Goal: Task Accomplishment & Management: Manage account settings

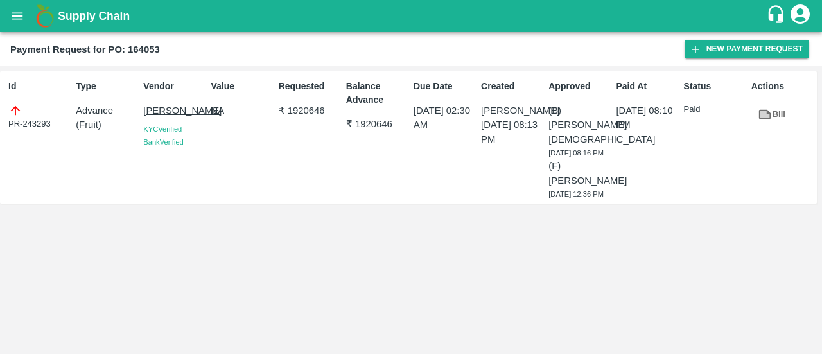
click at [80, 20] on b "Supply Chain" at bounding box center [94, 16] width 72 height 13
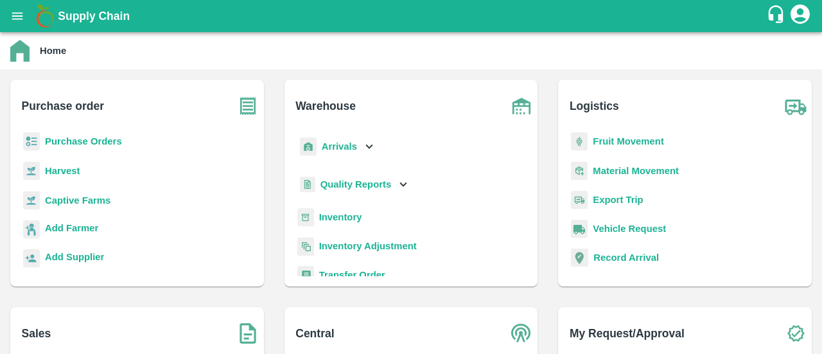
click at [101, 142] on b "Purchase Orders" at bounding box center [83, 141] width 77 height 10
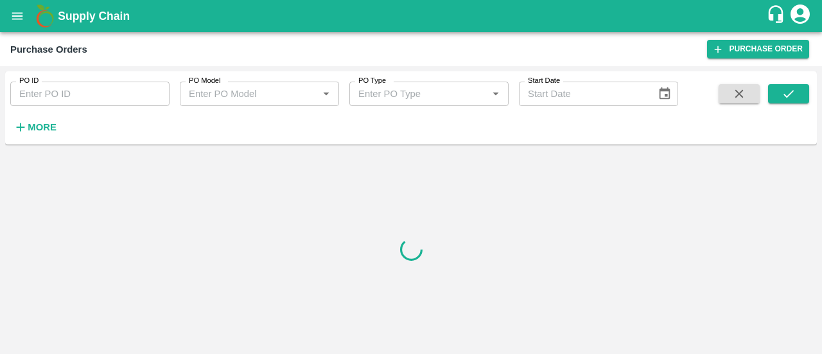
click at [95, 15] on b "Supply Chain" at bounding box center [94, 16] width 72 height 13
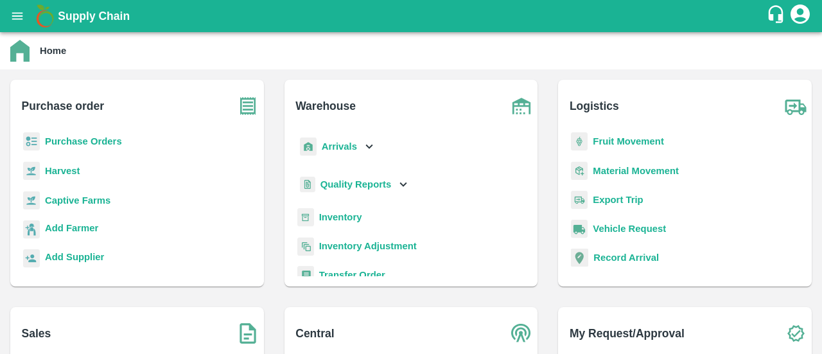
click at [73, 142] on b "Purchase Orders" at bounding box center [83, 141] width 77 height 10
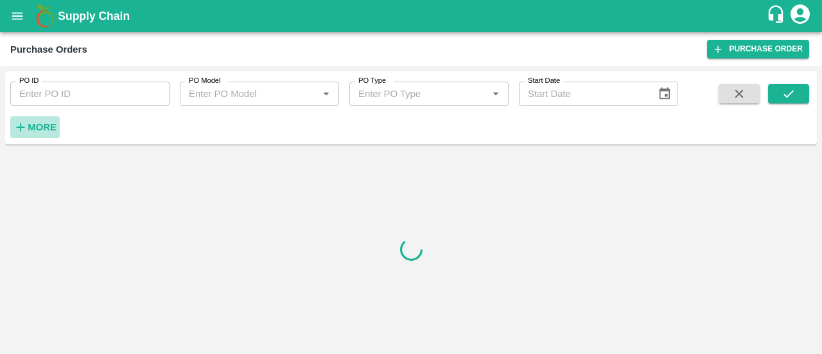
click at [40, 126] on strong "More" at bounding box center [42, 127] width 29 height 10
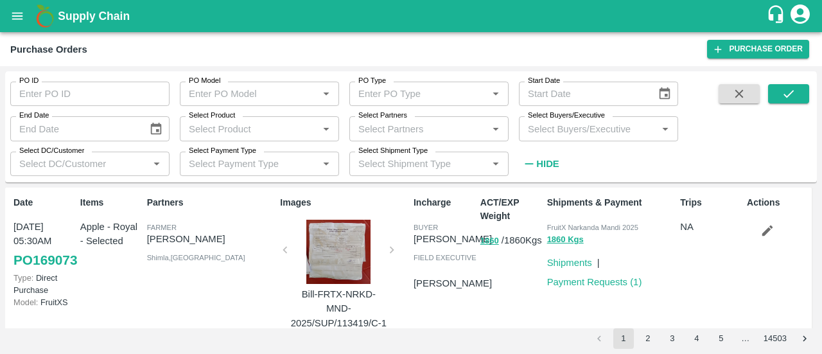
click at [77, 12] on b "Supply Chain" at bounding box center [94, 16] width 72 height 13
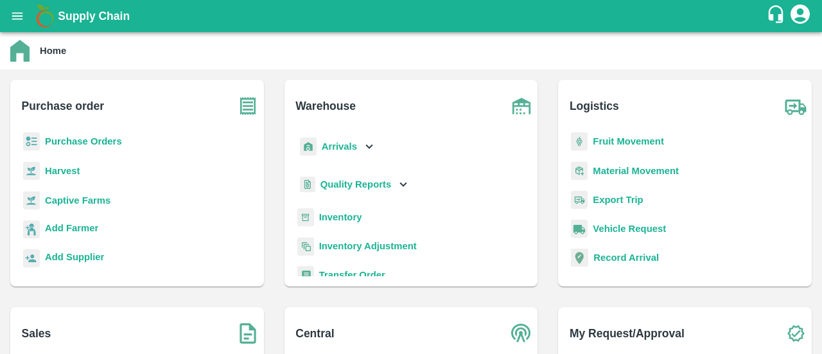
click at [110, 138] on b "Purchase Orders" at bounding box center [83, 141] width 77 height 10
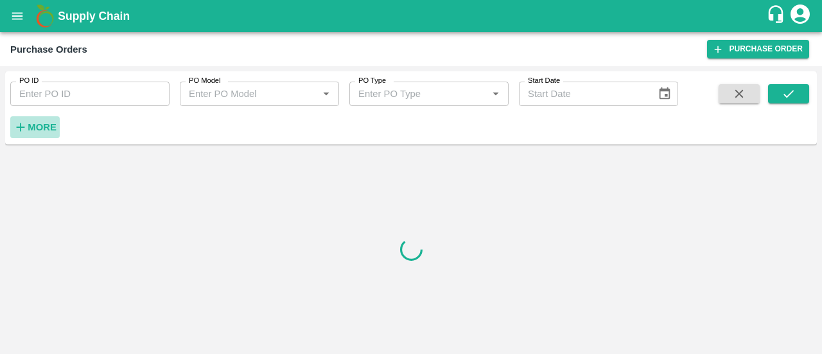
click at [42, 133] on h6 "More" at bounding box center [42, 127] width 29 height 17
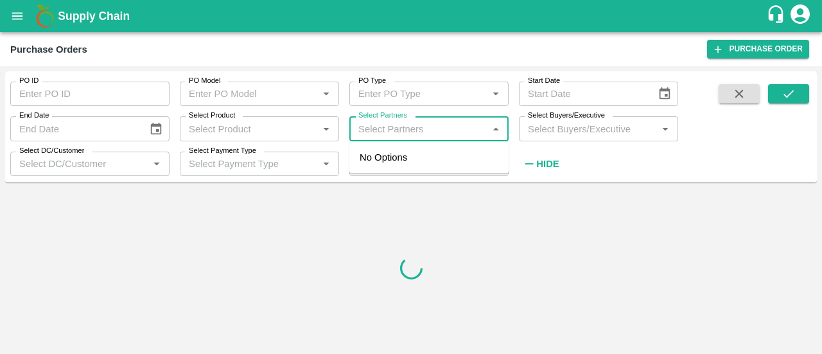
click at [378, 128] on input "Select Partners" at bounding box center [418, 128] width 130 height 17
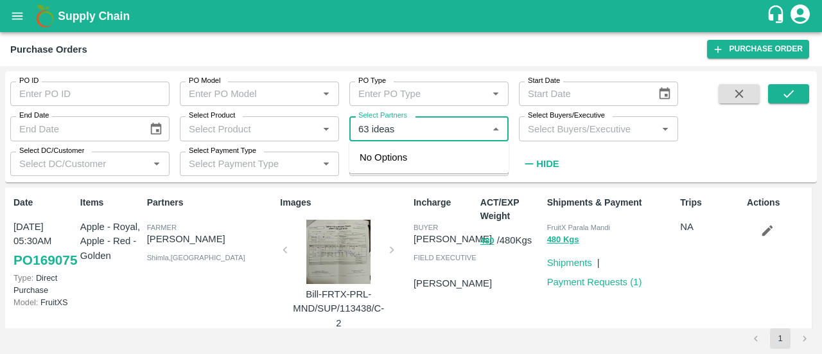
click at [372, 130] on input "Select Partners" at bounding box center [418, 128] width 130 height 17
type input "63ideas"
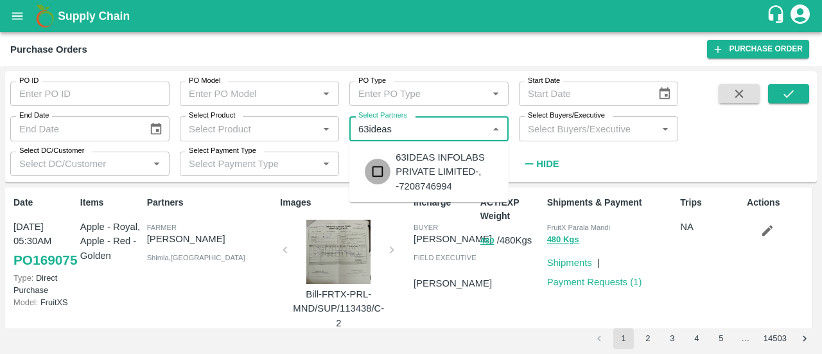
click at [382, 168] on input "checkbox" at bounding box center [378, 172] width 26 height 26
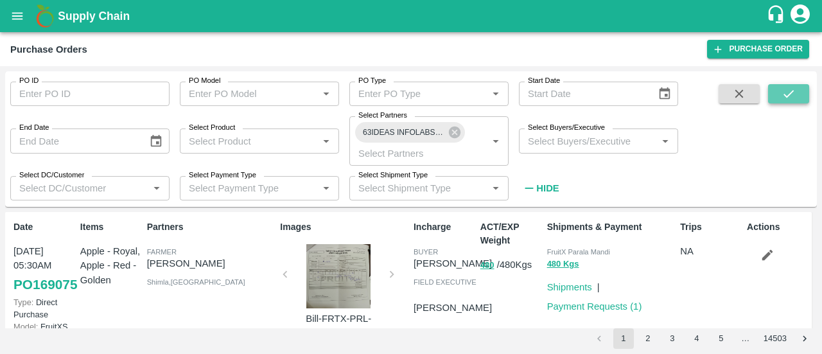
click at [800, 97] on button "submit" at bounding box center [788, 93] width 41 height 19
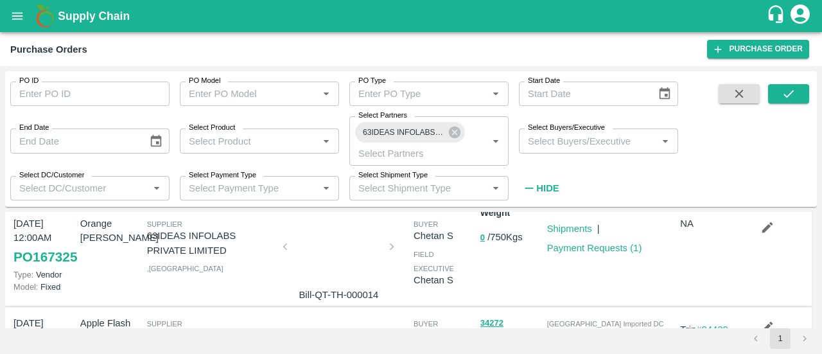
scroll to position [28, 0]
drag, startPoint x: 78, startPoint y: 272, endPoint x: 0, endPoint y: 280, distance: 78.1
click at [0, 280] on div "PO ID PO ID PO Model PO Model   * PO Type PO Type   * Start Date Start Date End…" at bounding box center [411, 210] width 822 height 288
click at [90, 263] on div "Items Orange Valencia SA" at bounding box center [108, 244] width 67 height 114
drag, startPoint x: 75, startPoint y: 280, endPoint x: 0, endPoint y: 272, distance: 75.5
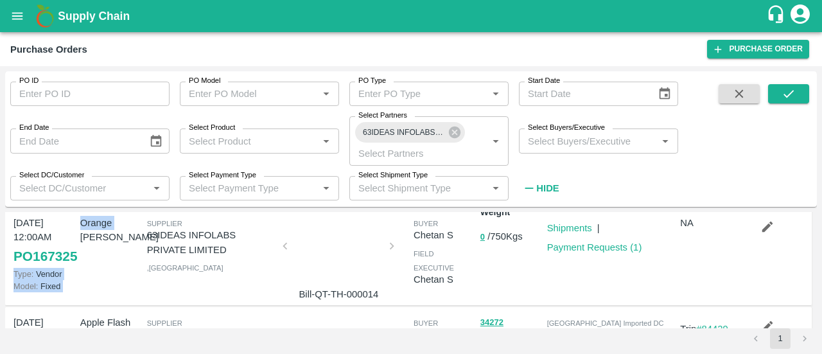
click at [0, 272] on div "PO ID PO ID PO Model PO Model   * PO Type PO Type   * Start Date Start Date End…" at bounding box center [411, 210] width 822 height 288
click at [60, 268] on link "PO 167325" at bounding box center [45, 256] width 64 height 23
click at [110, 21] on b "Supply Chain" at bounding box center [94, 16] width 72 height 13
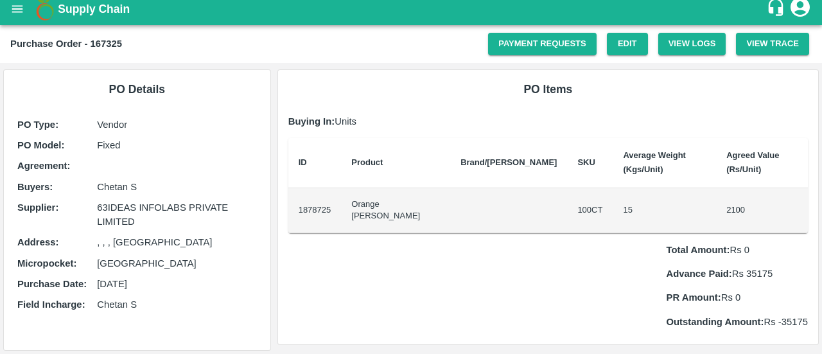
scroll to position [8, 0]
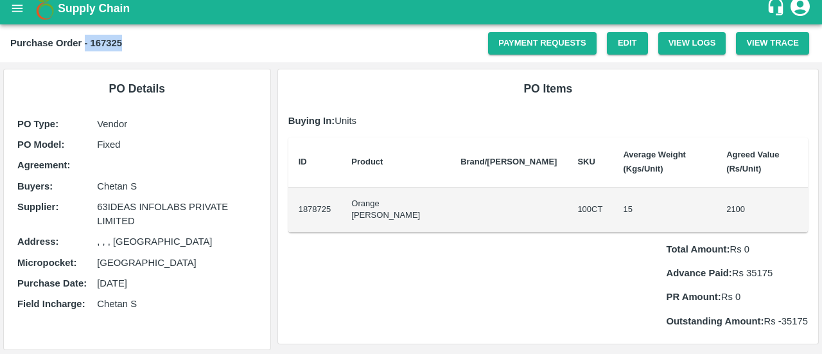
drag, startPoint x: 127, startPoint y: 39, endPoint x: 85, endPoint y: 42, distance: 42.5
click at [85, 42] on div "Purchase Order - 167325" at bounding box center [249, 43] width 478 height 17
copy b "167325"
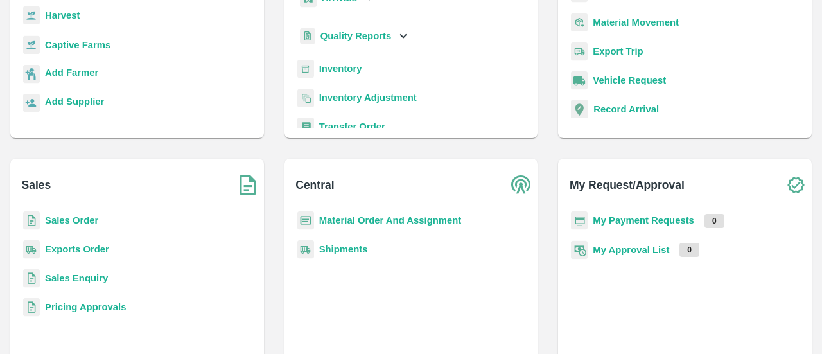
scroll to position [170, 0]
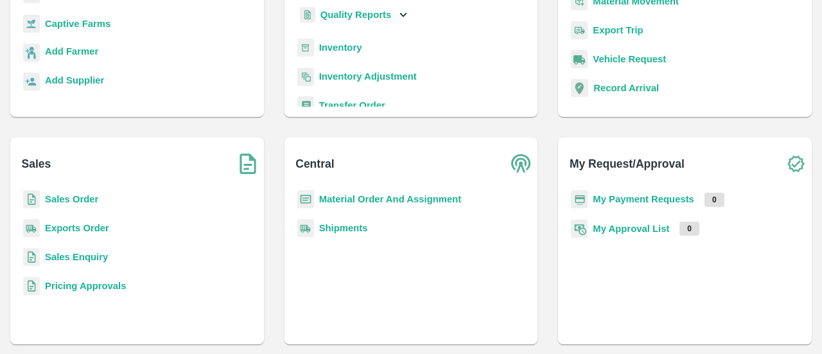
click at [76, 202] on b "Sales Order" at bounding box center [71, 199] width 53 height 10
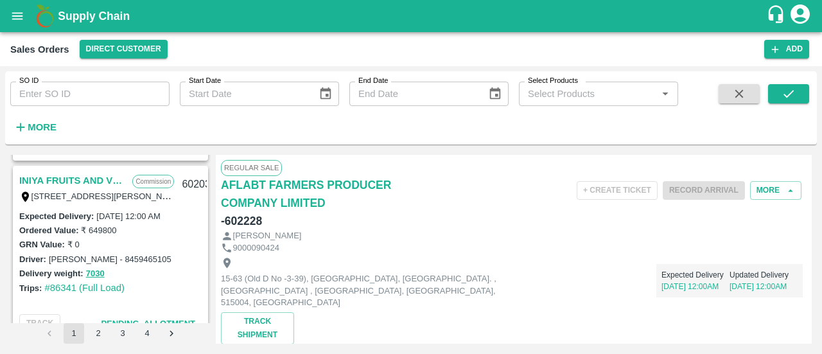
scroll to position [349, 0]
click at [139, 51] on button "Direct Customer" at bounding box center [124, 49] width 88 height 19
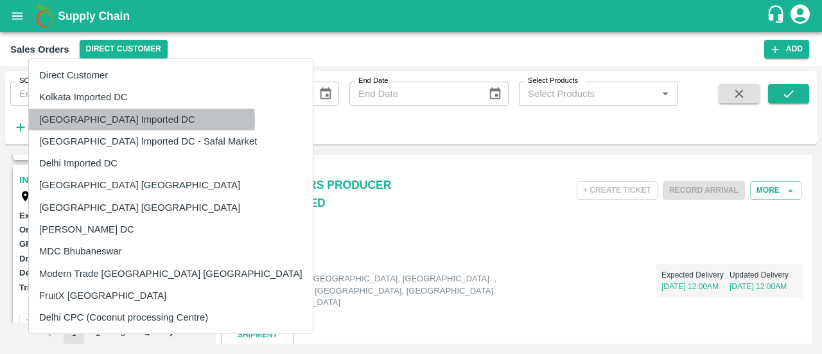
click at [141, 120] on li "[GEOGRAPHIC_DATA] Imported DC" at bounding box center [171, 120] width 284 height 22
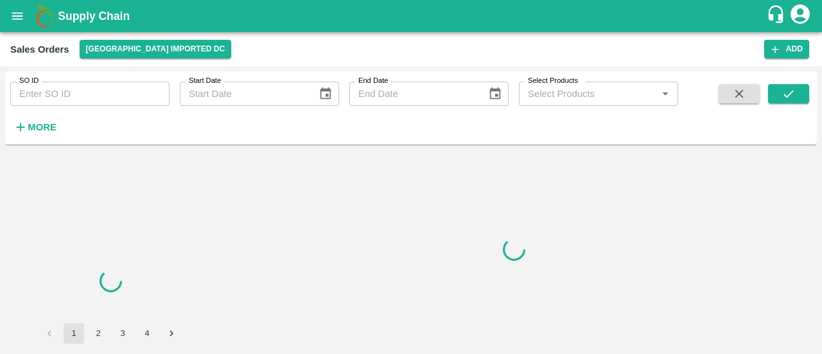
scroll to position [0, 0]
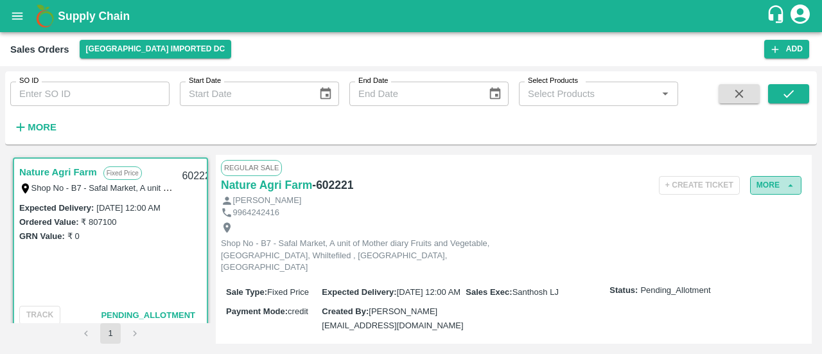
click at [787, 180] on icon "button" at bounding box center [791, 186] width 12 height 12
click at [83, 174] on link "Nature Agri Farm" at bounding box center [58, 172] width 78 height 17
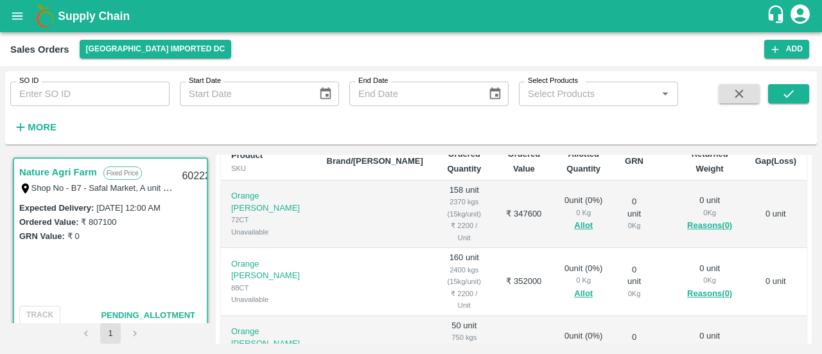
scroll to position [238, 0]
click at [82, 173] on link "Nature Agri Farm" at bounding box center [58, 172] width 78 height 17
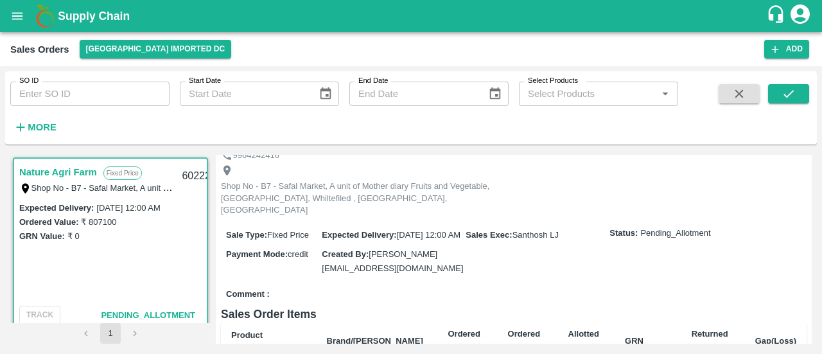
scroll to position [0, 0]
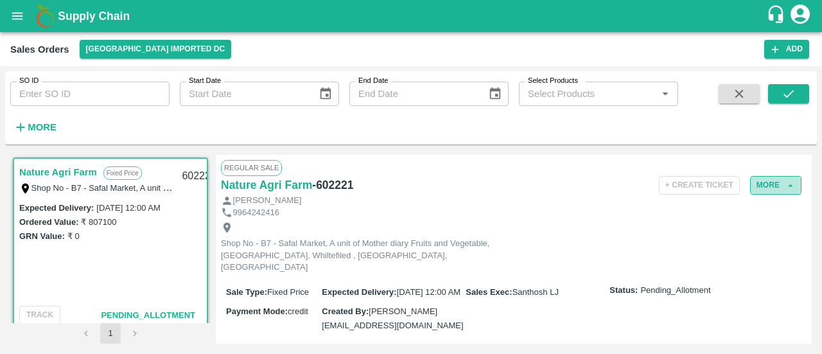
click at [789, 177] on button "More" at bounding box center [775, 185] width 51 height 19
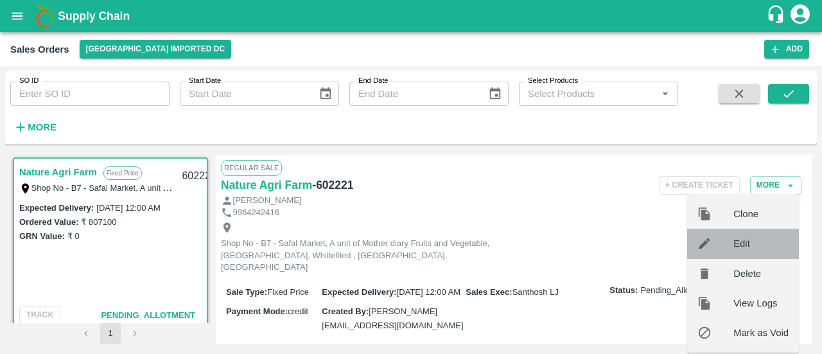
click at [758, 240] on span "Edit" at bounding box center [760, 243] width 55 height 14
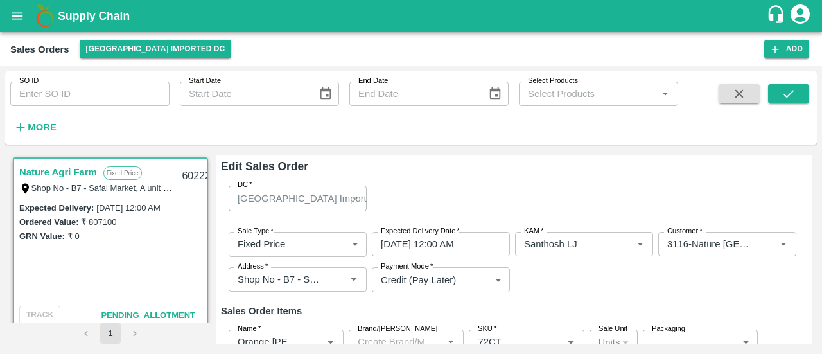
type input "NA"
click at [179, 160] on div "Nature Agri Farm Fixed Price Shop No - B7 - Safal Market, A unit of Mother diar…" at bounding box center [110, 179] width 193 height 41
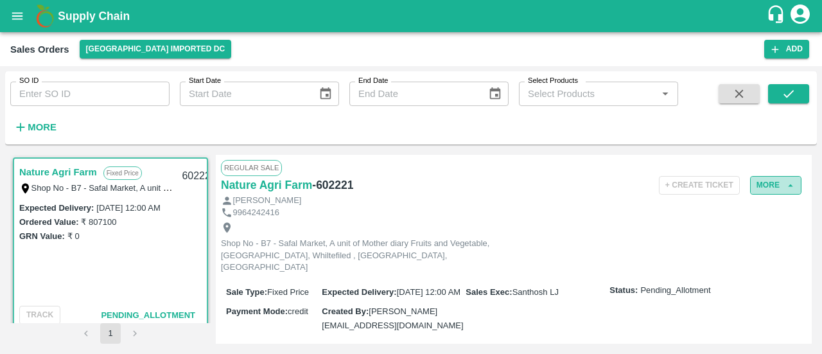
click at [772, 177] on button "More" at bounding box center [775, 185] width 51 height 19
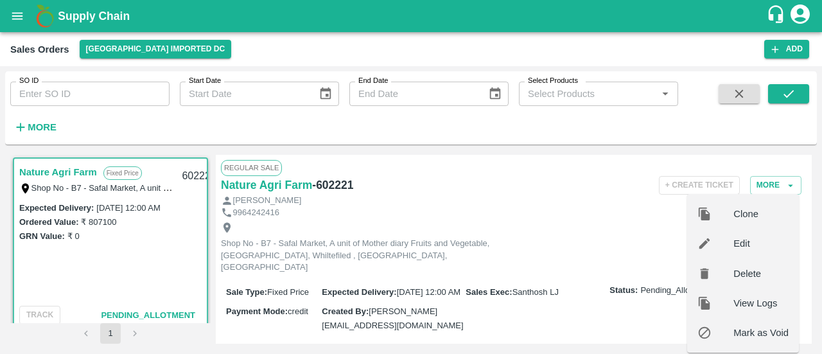
click at [778, 283] on div "Delete" at bounding box center [743, 274] width 112 height 30
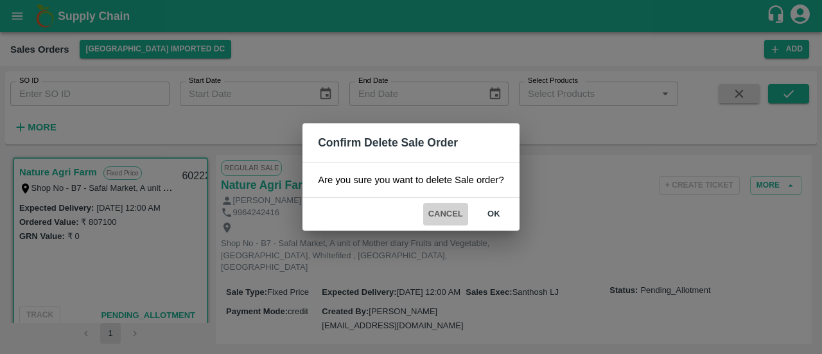
click at [428, 218] on button "Cancel" at bounding box center [445, 214] width 45 height 22
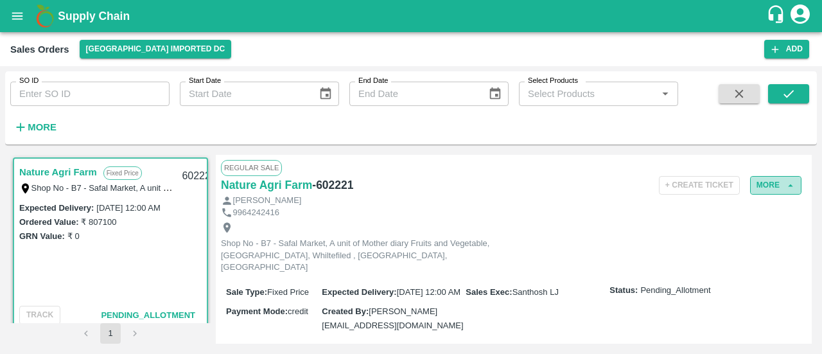
click at [767, 187] on button "More" at bounding box center [775, 185] width 51 height 19
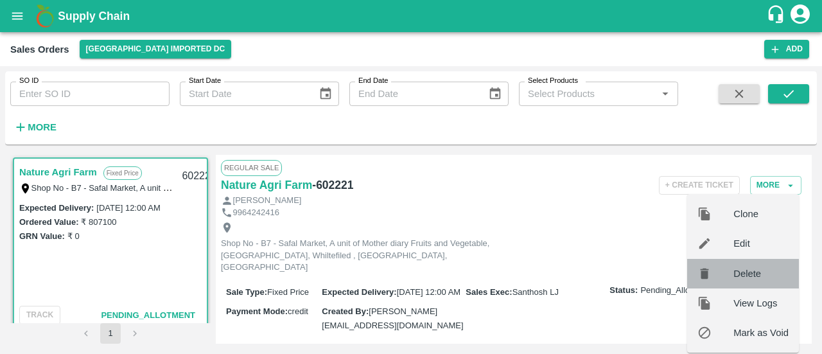
click at [739, 277] on span "Delete" at bounding box center [760, 273] width 55 height 14
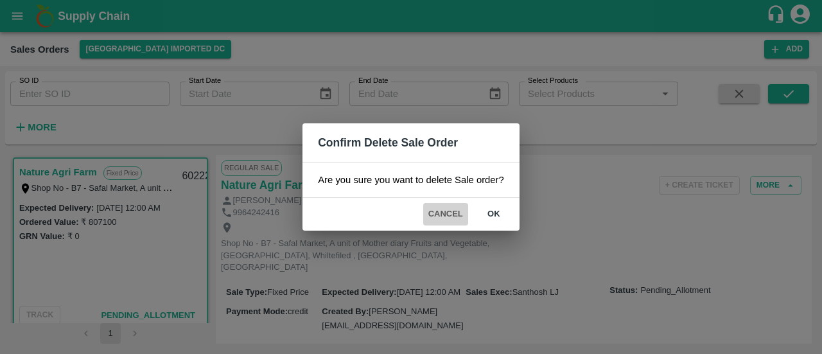
click at [435, 214] on button "Cancel" at bounding box center [445, 214] width 45 height 22
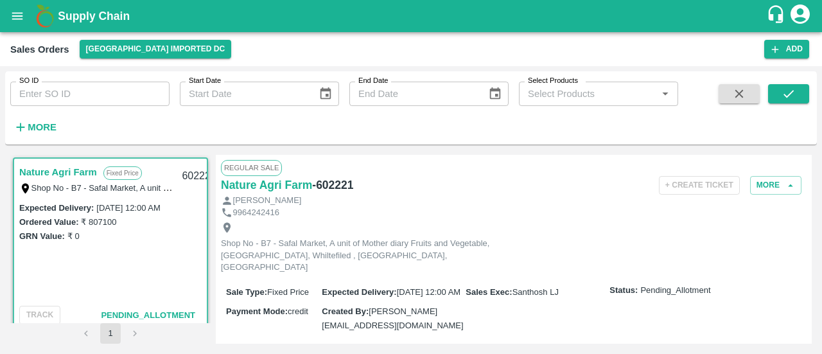
click at [76, 167] on link "Nature Agri Farm" at bounding box center [58, 172] width 78 height 17
click at [787, 182] on icon "button" at bounding box center [791, 186] width 12 height 12
click at [788, 184] on icon "button" at bounding box center [790, 185] width 5 height 3
click at [758, 189] on button "More" at bounding box center [775, 185] width 51 height 19
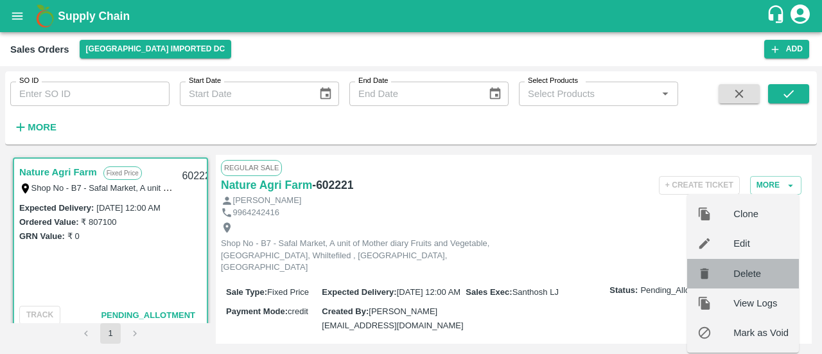
click at [737, 272] on span "Delete" at bounding box center [760, 273] width 55 height 14
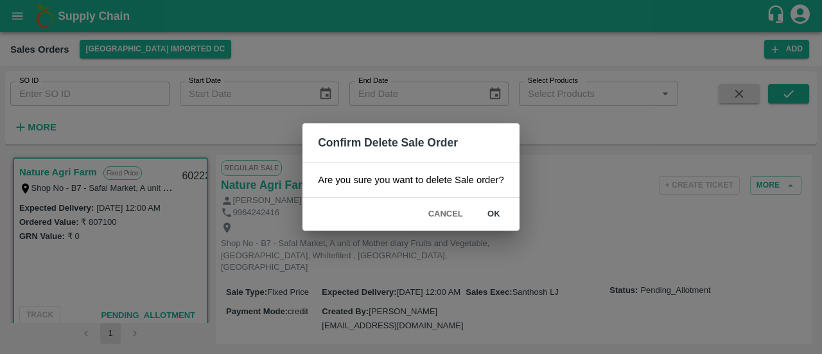
click at [500, 211] on button "ok" at bounding box center [493, 214] width 41 height 22
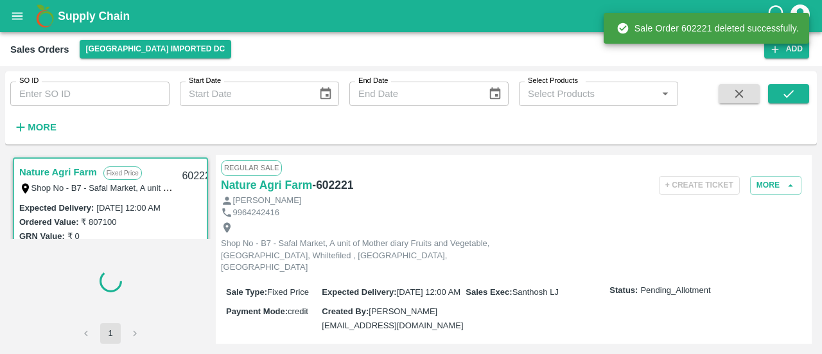
scroll to position [4, 0]
